Goal: Entertainment & Leisure: Consume media (video, audio)

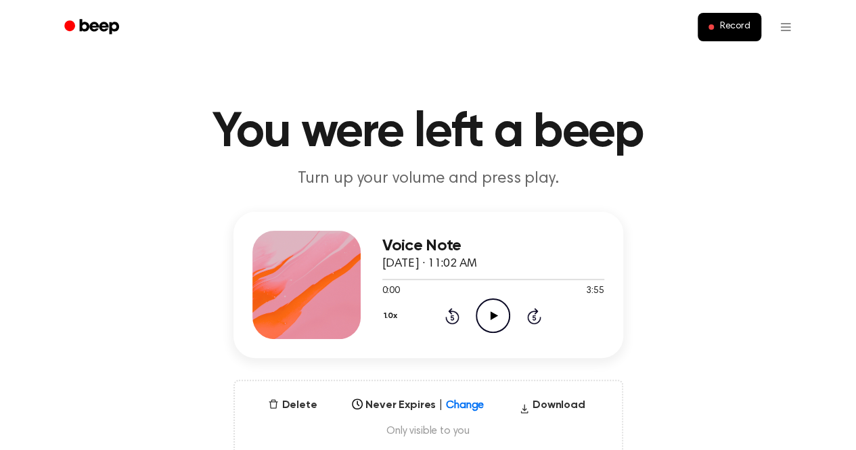
click at [492, 323] on icon "Play Audio" at bounding box center [493, 315] width 35 height 35
click at [581, 372] on div "Voice Note September 16, 2025 · 11:02 AM 0:13 3:55 Your browser does not suppor…" at bounding box center [428, 334] width 824 height 244
click at [493, 321] on icon "Play Audio" at bounding box center [493, 315] width 35 height 35
click at [490, 313] on icon at bounding box center [493, 315] width 6 height 9
click at [497, 317] on icon "Play Audio" at bounding box center [493, 315] width 35 height 35
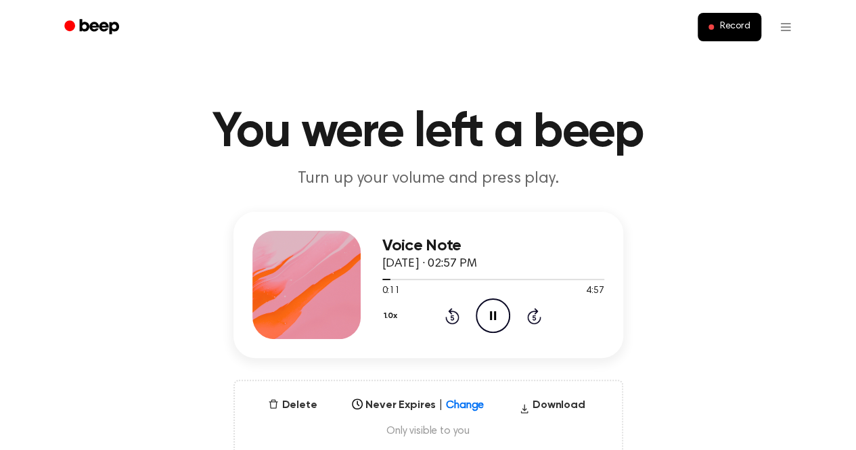
click at [533, 314] on icon "Skip 5 seconds" at bounding box center [534, 316] width 15 height 18
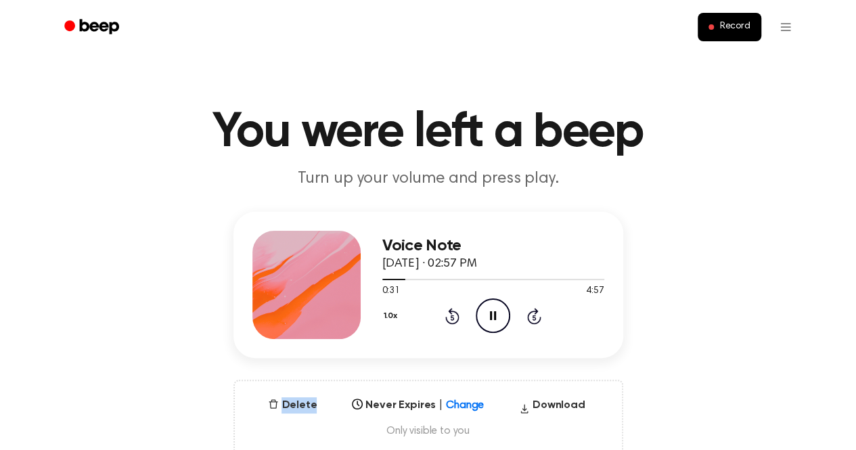
click at [533, 314] on icon "Skip 5 seconds" at bounding box center [534, 316] width 15 height 18
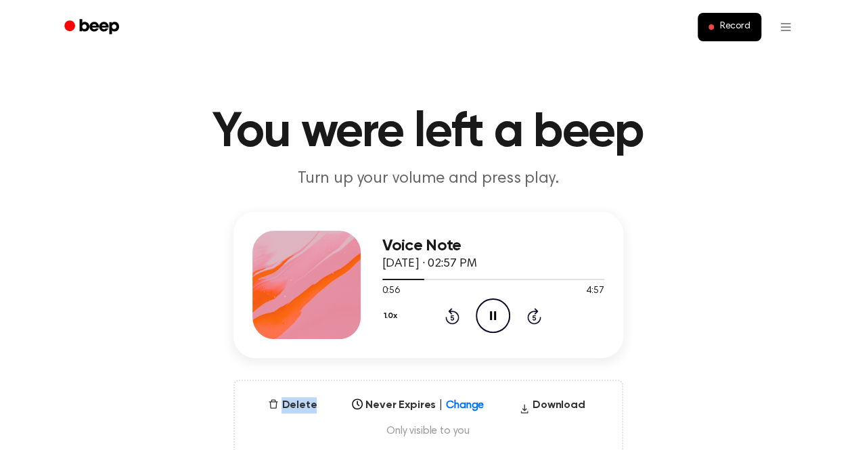
click at [533, 314] on icon "Skip 5 seconds" at bounding box center [534, 316] width 15 height 18
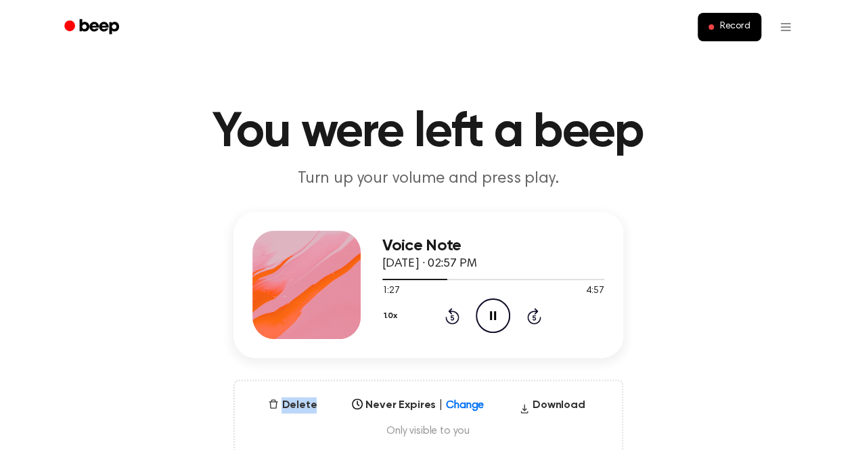
click at [533, 314] on icon "Skip 5 seconds" at bounding box center [534, 316] width 15 height 18
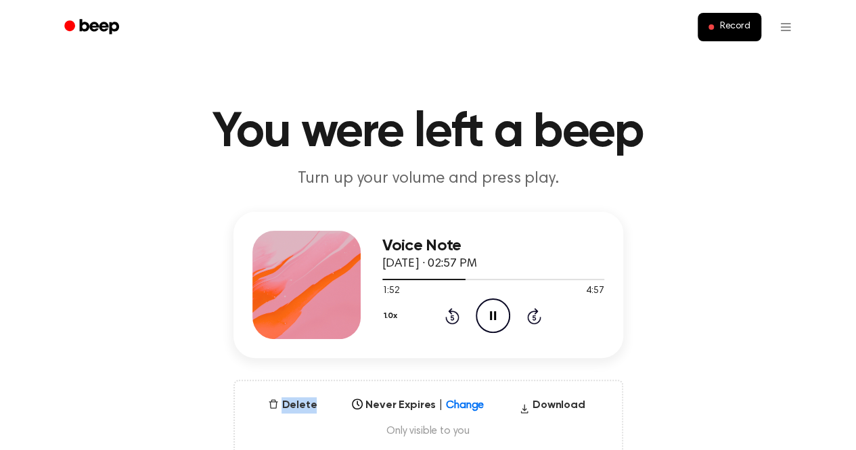
click at [533, 314] on icon "Skip 5 seconds" at bounding box center [534, 316] width 15 height 18
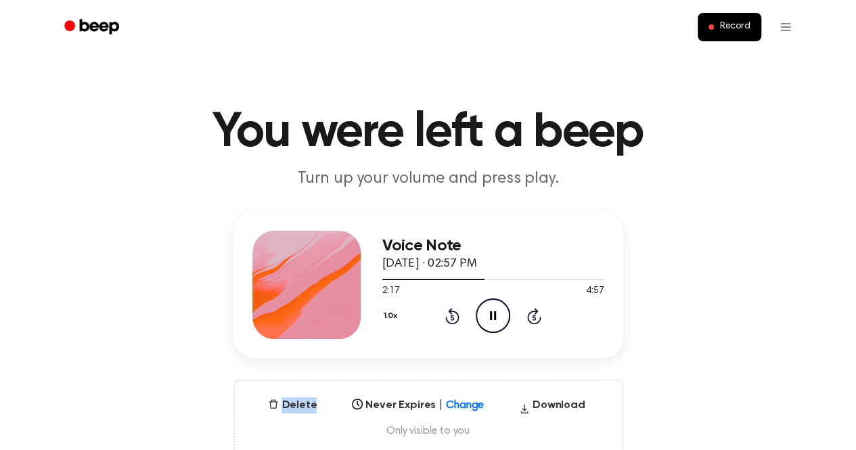
click at [533, 314] on icon "Skip 5 seconds" at bounding box center [534, 316] width 15 height 18
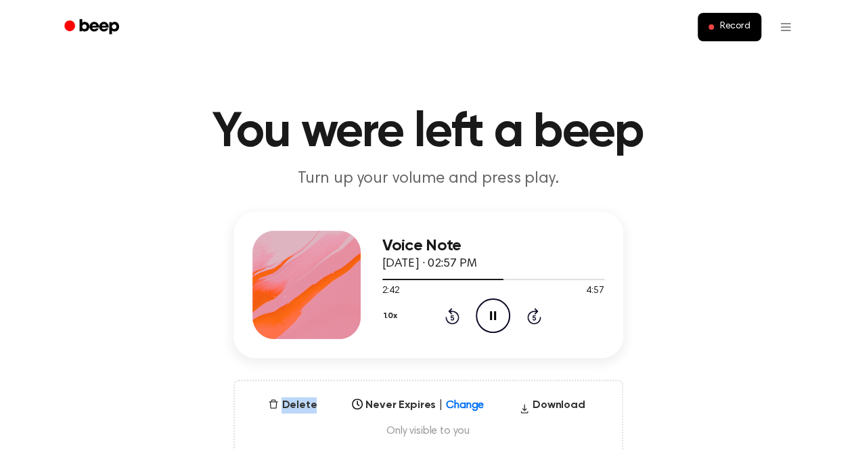
click at [533, 314] on icon "Skip 5 seconds" at bounding box center [534, 316] width 15 height 18
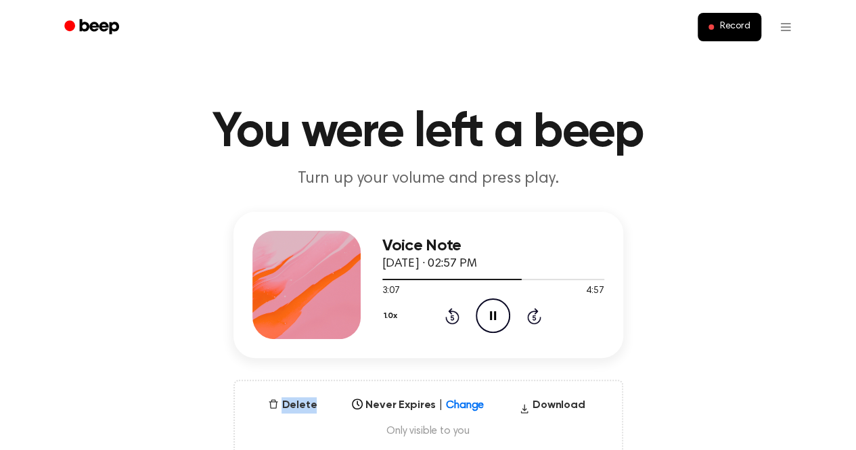
click at [533, 314] on icon "Skip 5 seconds" at bounding box center [534, 316] width 15 height 18
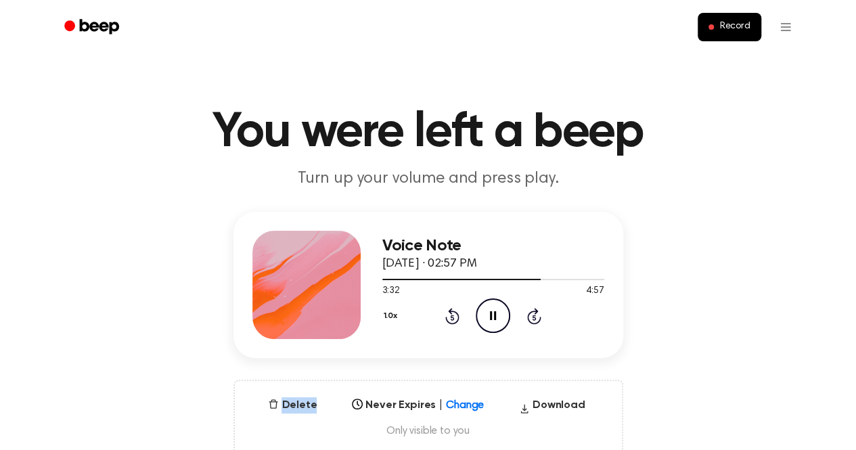
click at [533, 314] on icon "Skip 5 seconds" at bounding box center [534, 316] width 15 height 18
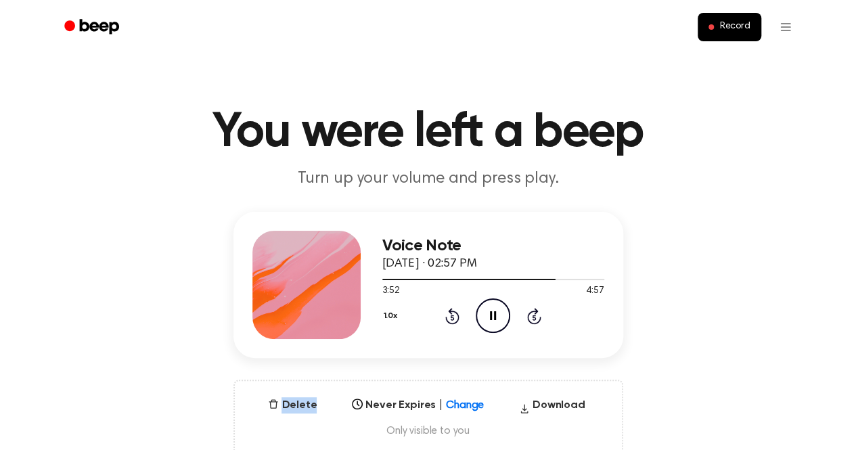
click at [533, 314] on icon "Skip 5 seconds" at bounding box center [534, 316] width 15 height 18
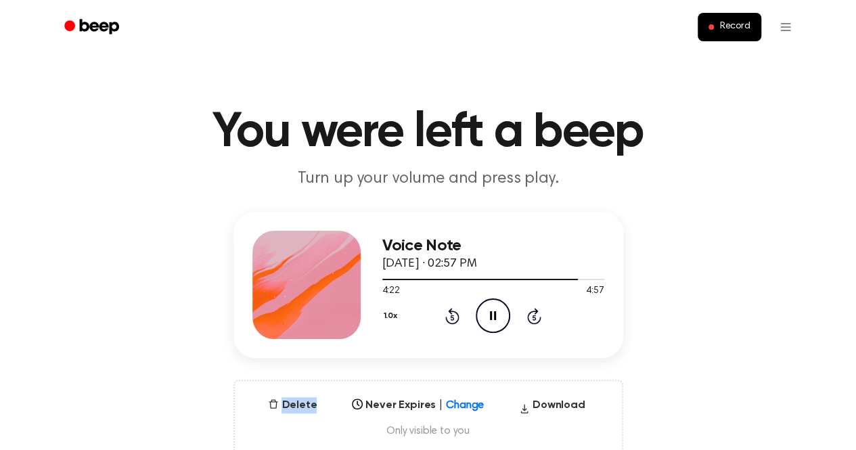
click at [533, 314] on icon "Skip 5 seconds" at bounding box center [534, 316] width 15 height 18
click at [492, 310] on icon "Pause Audio" at bounding box center [493, 315] width 35 height 35
click at [457, 314] on icon at bounding box center [452, 316] width 14 height 16
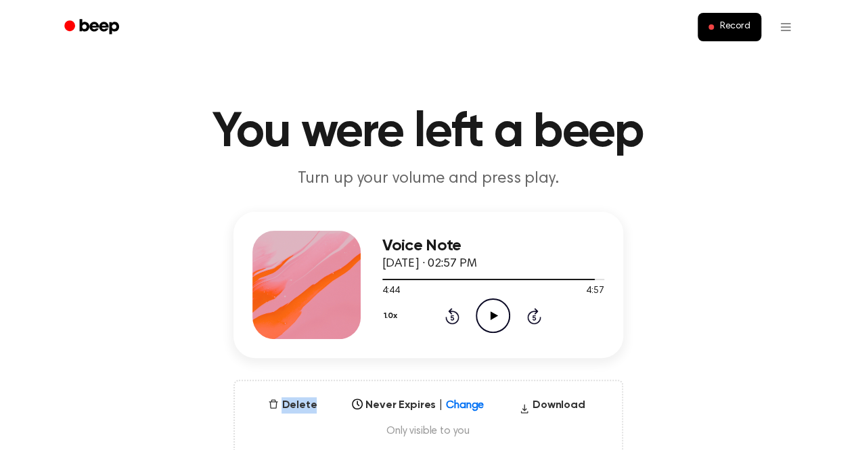
click at [457, 314] on icon at bounding box center [452, 316] width 14 height 16
drag, startPoint x: 457, startPoint y: 314, endPoint x: 496, endPoint y: 315, distance: 39.3
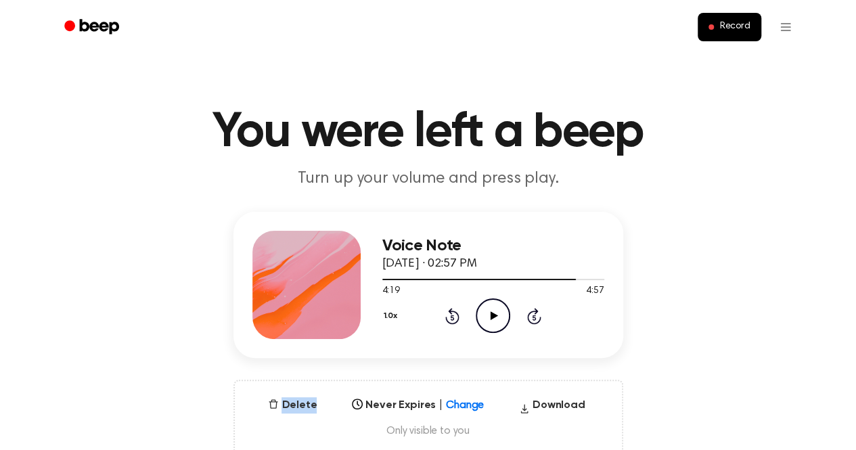
click at [496, 315] on div "1.0x Rewind 5 seconds Play Audio Skip 5 seconds" at bounding box center [493, 315] width 222 height 35
click at [496, 315] on icon at bounding box center [494, 315] width 7 height 9
click at [496, 315] on icon "Pause Audio" at bounding box center [493, 315] width 35 height 35
